Goal: Task Accomplishment & Management: Manage account settings

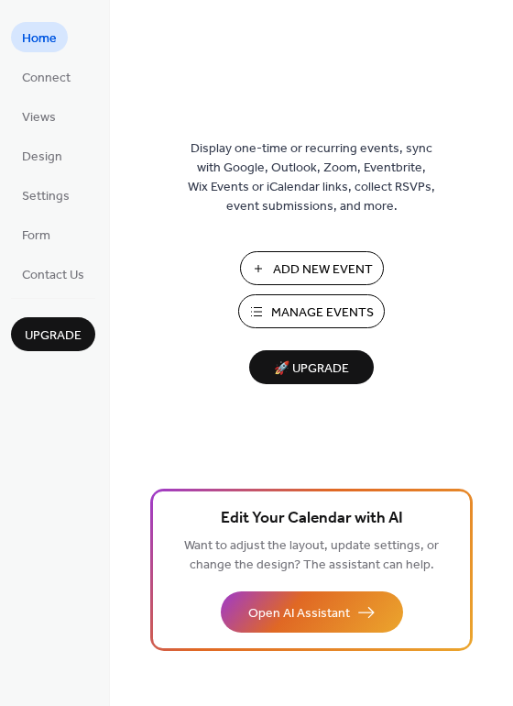
click at [329, 303] on span "Manage Events" at bounding box center [322, 312] width 103 height 19
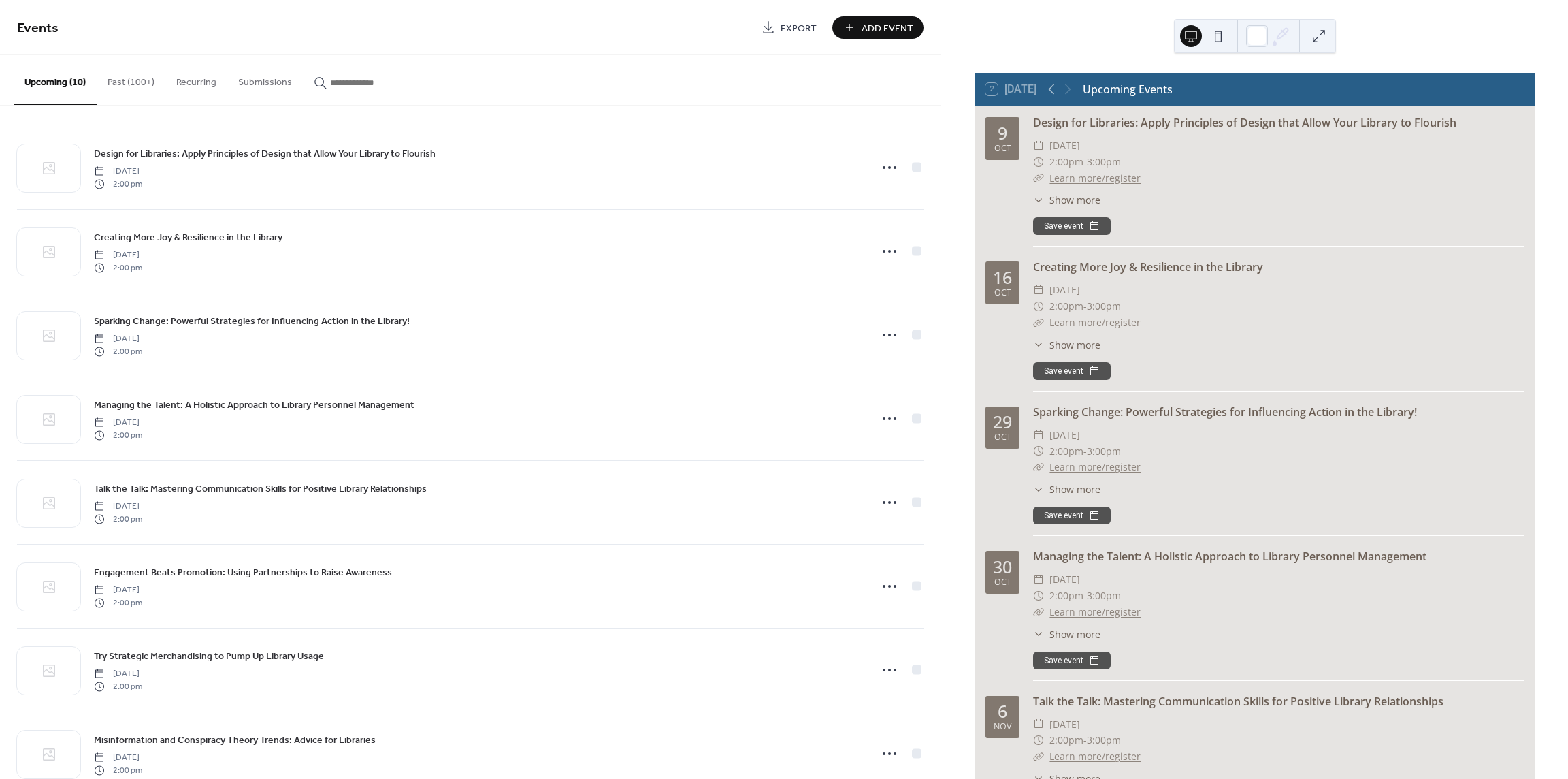
click at [126, 79] on button "Past (100+)" at bounding box center [131, 79] width 69 height 48
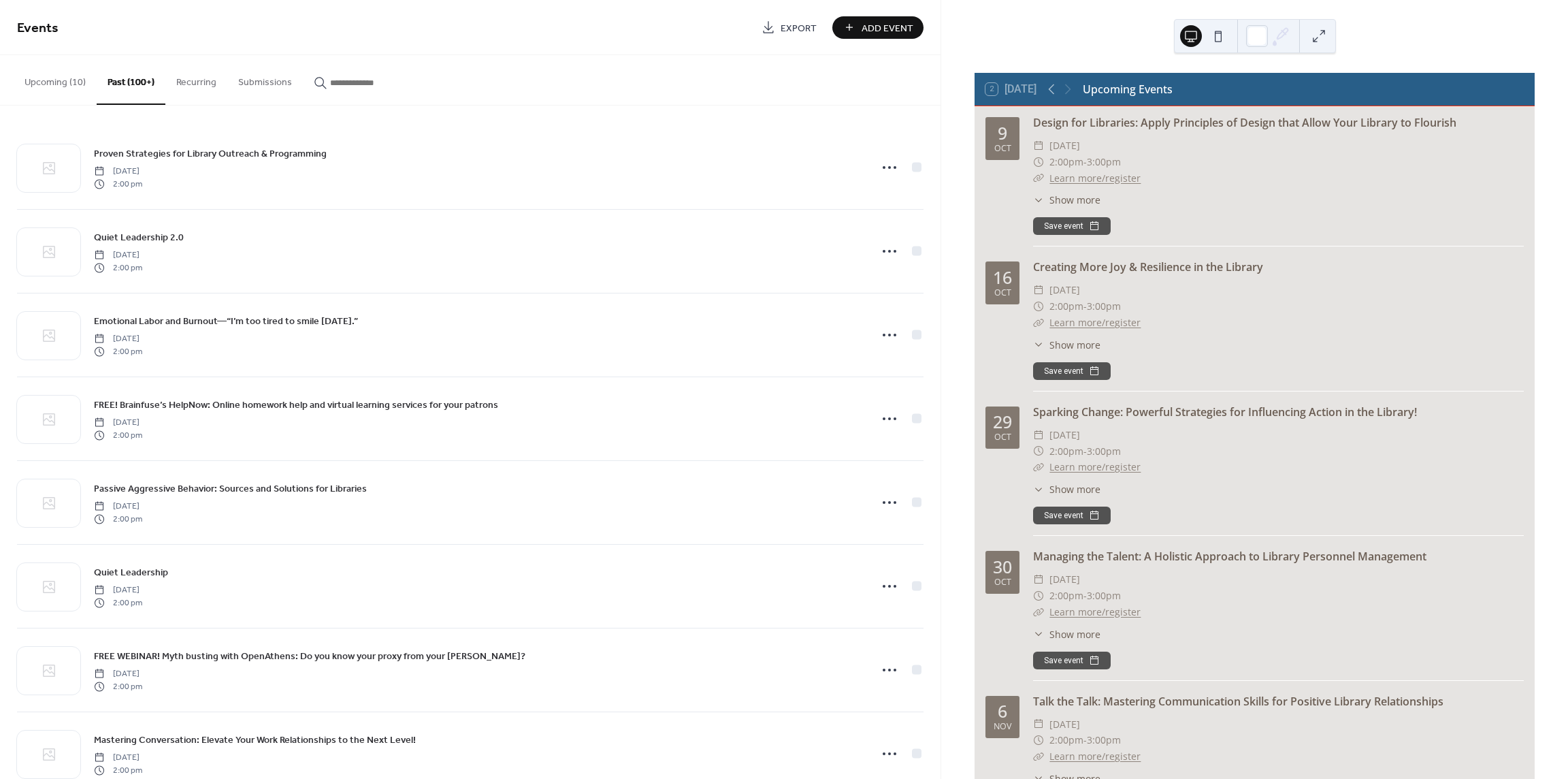
click at [795, 28] on span "Export" at bounding box center [798, 27] width 36 height 14
